Goal: Check status: Check status

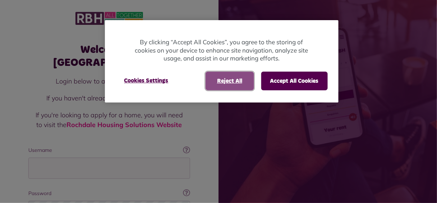
click at [221, 82] on button "Reject All" at bounding box center [230, 81] width 49 height 19
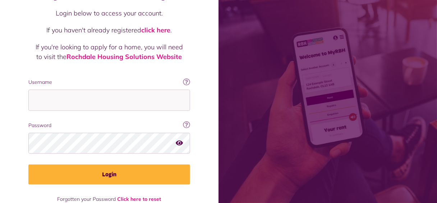
scroll to position [73, 0]
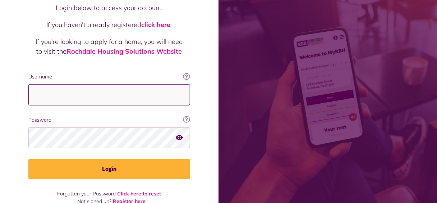
click at [156, 84] on input "Username" at bounding box center [109, 94] width 162 height 21
type input "**********"
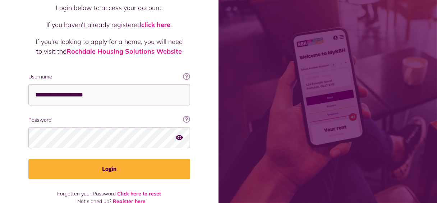
click at [183, 134] on icon "button" at bounding box center [179, 137] width 7 height 6
click at [184, 134] on icon "button" at bounding box center [180, 137] width 8 height 6
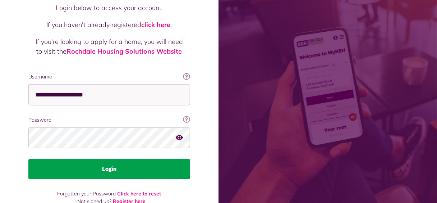
click at [190, 159] on button "Login" at bounding box center [109, 169] width 162 height 20
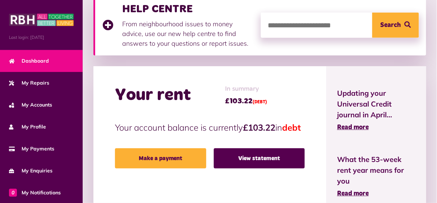
scroll to position [115, 0]
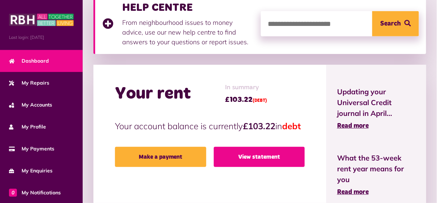
click at [305, 147] on link "View statement" at bounding box center [259, 157] width 91 height 20
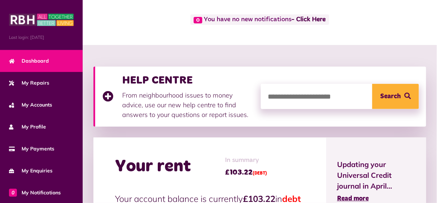
scroll to position [0, 0]
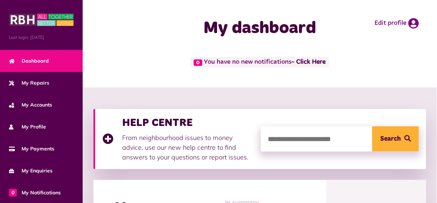
click at [0, 0] on button "Menu" at bounding box center [0, 0] width 0 height 0
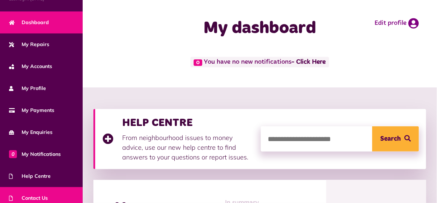
scroll to position [81, 0]
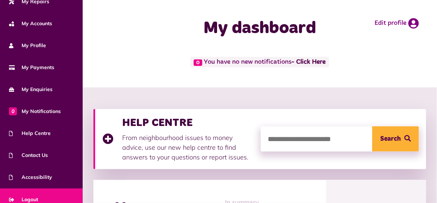
click at [36, 192] on link "Logout" at bounding box center [41, 199] width 83 height 22
